Goal: Information Seeking & Learning: Check status

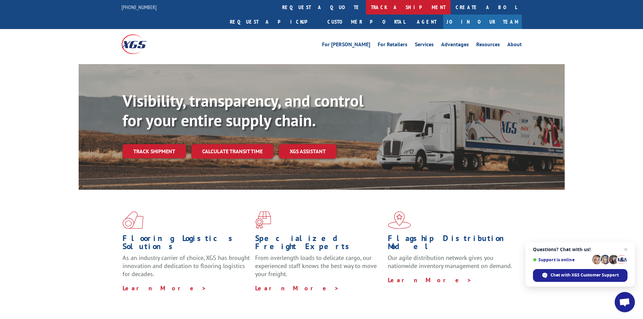
click at [366, 6] on link "track a shipment" at bounding box center [408, 7] width 85 height 15
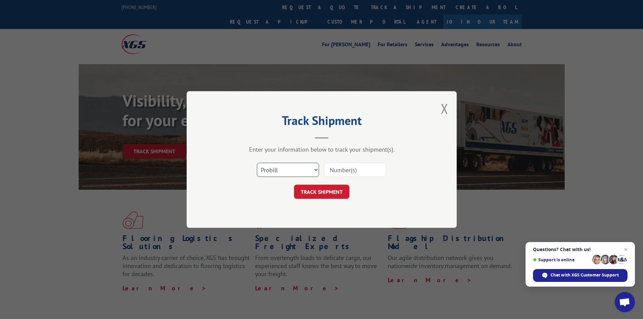
click at [282, 167] on select "Select category... Probill BOL PO" at bounding box center [288, 170] width 62 height 14
select select "bol"
click at [257, 163] on select "Select category... Probill BOL PO" at bounding box center [288, 170] width 62 height 14
click at [344, 172] on input at bounding box center [355, 170] width 62 height 14
paste input "7043210"
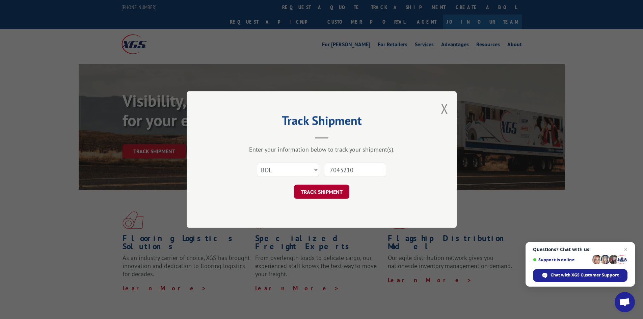
type input "7043210"
click at [335, 191] on button "TRACK SHIPMENT" at bounding box center [321, 192] width 55 height 14
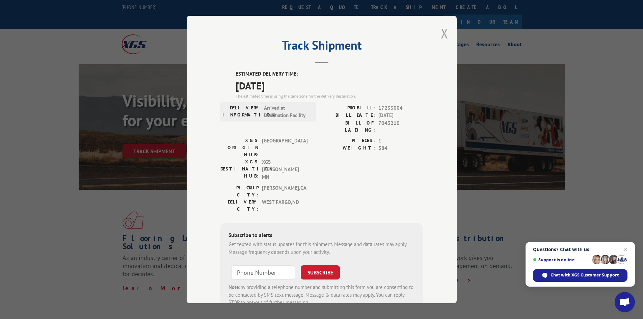
click at [442, 31] on button "Close modal" at bounding box center [444, 33] width 7 height 18
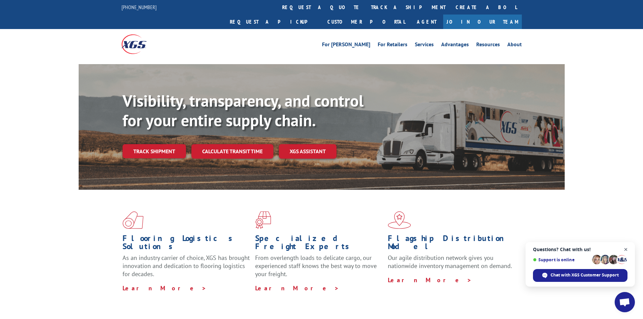
click at [626, 248] on span "Close chat" at bounding box center [625, 249] width 8 height 8
